Goal: Task Accomplishment & Management: Use online tool/utility

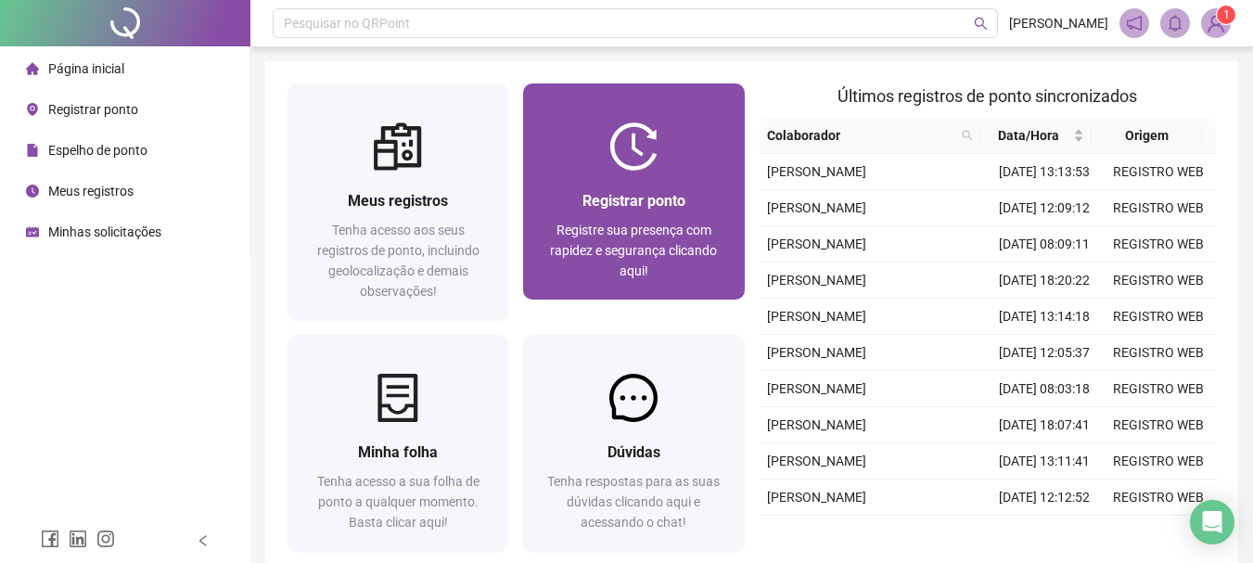
click at [674, 129] on div at bounding box center [633, 146] width 221 height 48
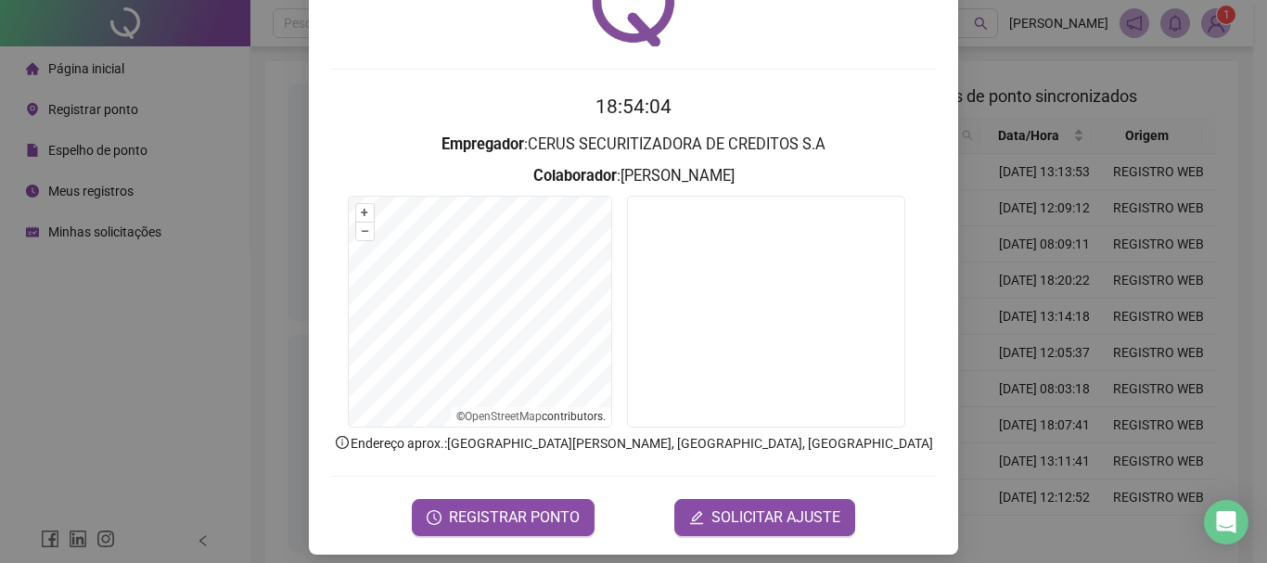
scroll to position [121, 0]
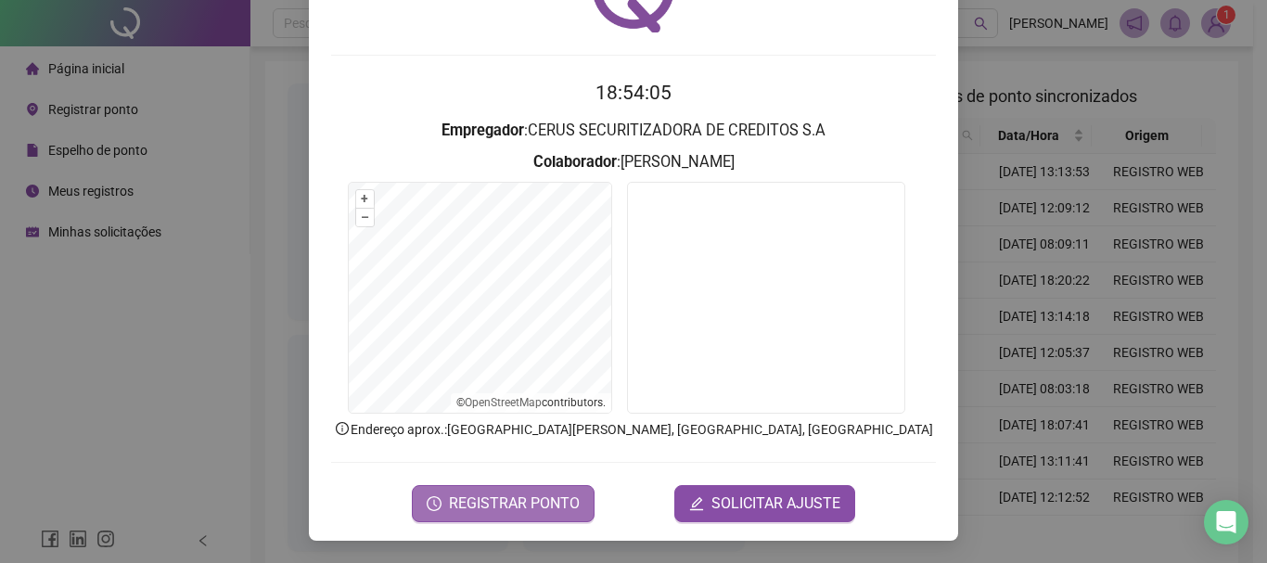
click at [505, 508] on span "REGISTRAR PONTO" at bounding box center [514, 503] width 131 height 22
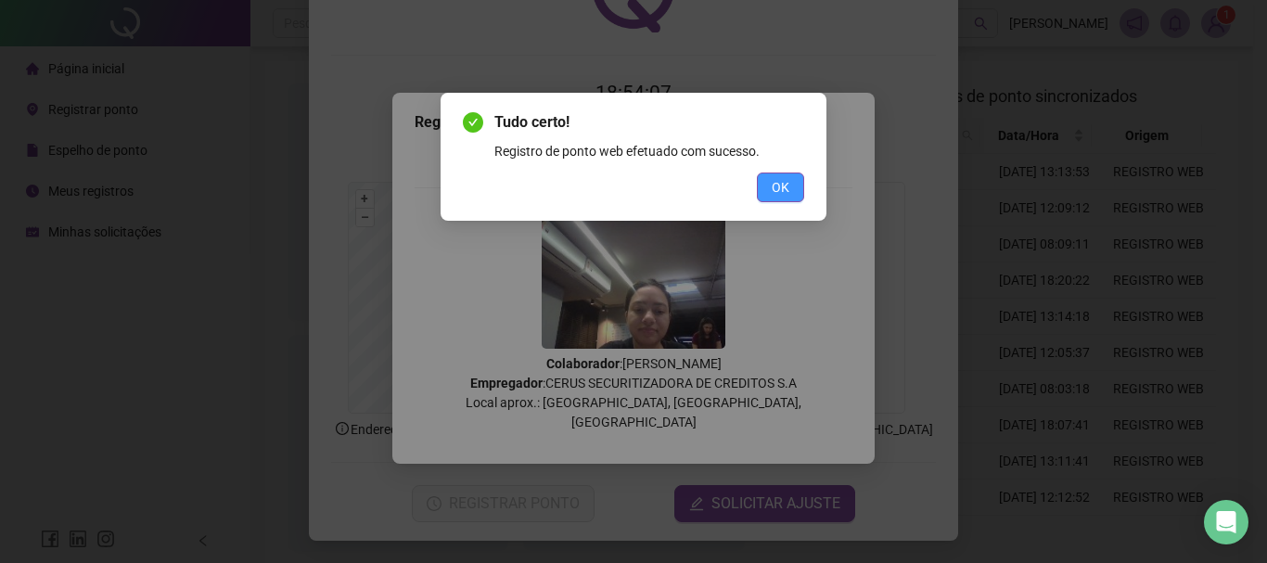
click at [786, 195] on span "OK" at bounding box center [781, 187] width 18 height 20
